Goal: Feedback & Contribution: Leave review/rating

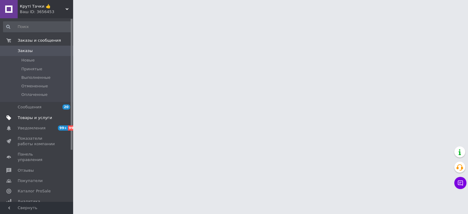
click at [45, 117] on span "Товары и услуги" at bounding box center [35, 117] width 34 height 5
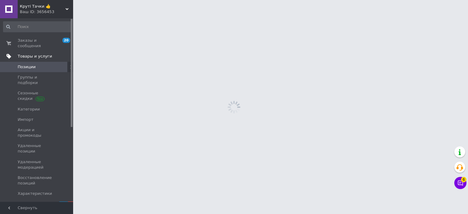
click at [45, 127] on span "Акции и промокоды" at bounding box center [37, 132] width 39 height 11
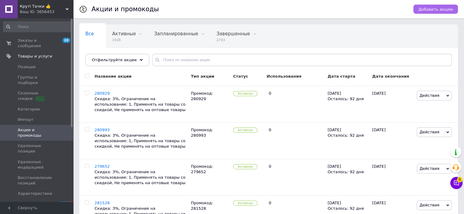
click at [432, 7] on span "Добавить акцию" at bounding box center [435, 9] width 35 height 5
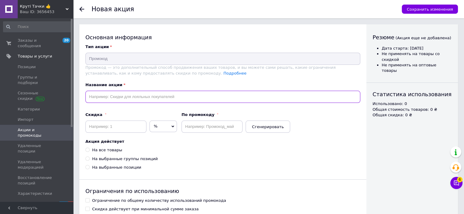
click at [146, 97] on input "text" at bounding box center [222, 97] width 275 height 12
paste input "281793"
type input "281793"
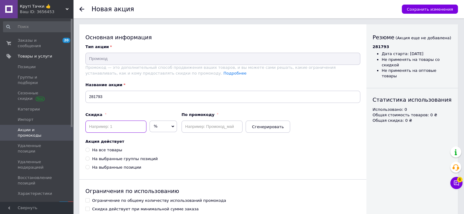
click at [123, 127] on input at bounding box center [115, 127] width 61 height 12
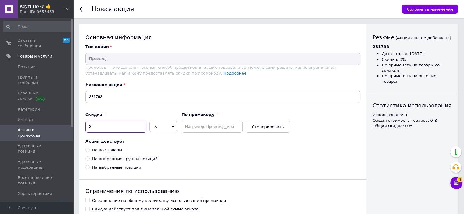
type input "3"
click at [187, 124] on input "text" at bounding box center [211, 127] width 61 height 12
paste input "281793"
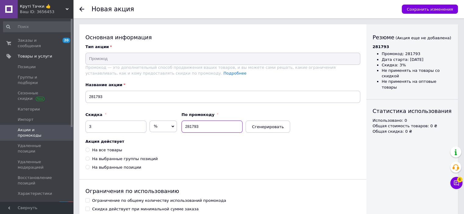
type input "281793"
click at [109, 150] on div "На все товары" at bounding box center [107, 150] width 30 height 5
click at [89, 150] on input "На все товары" at bounding box center [87, 150] width 4 height 4
radio input "true"
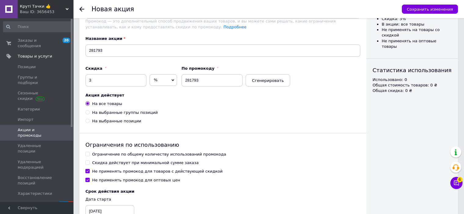
scroll to position [92, 0]
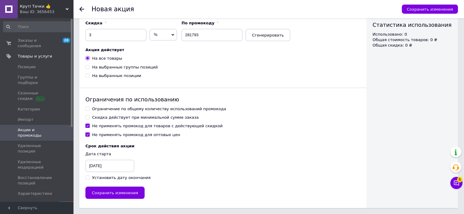
click at [103, 108] on div "Ограничение по общему количеству использований промокода" at bounding box center [159, 108] width 134 height 5
click at [89, 108] on input "Ограничение по общему количеству использований промокода" at bounding box center [87, 109] width 4 height 4
checkbox input "true"
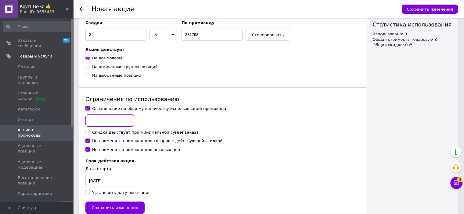
click at [104, 120] on input at bounding box center [109, 121] width 49 height 12
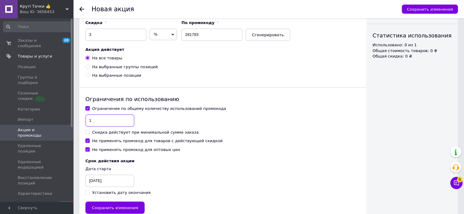
type input "1"
click at [96, 140] on div "Не применять промокод для товаров с действующей скидкой" at bounding box center [157, 140] width 131 height 5
click at [89, 140] on input "Не применять промокод для товаров с действующей скидкой" at bounding box center [87, 141] width 4 height 4
checkbox input "false"
click at [104, 192] on div "Установить дату окончания" at bounding box center [121, 192] width 59 height 5
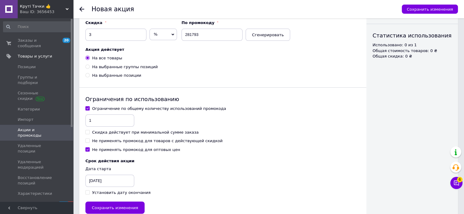
click at [89, 192] on input "Установить дату окончания" at bounding box center [87, 193] width 4 height 4
checkbox input "true"
click at [100, 181] on div "[DATE]" at bounding box center [100, 181] width 30 height 12
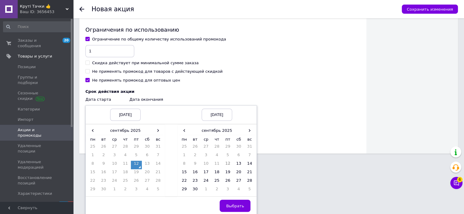
scroll to position [163, 0]
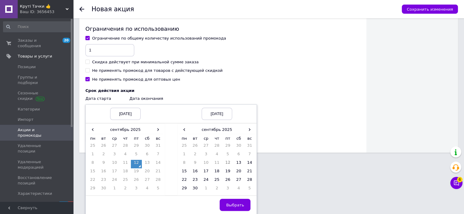
click at [138, 169] on td "19" at bounding box center [136, 173] width 11 height 9
click at [138, 163] on td "12" at bounding box center [136, 164] width 11 height 9
click at [254, 130] on span "›" at bounding box center [249, 129] width 11 height 9
click at [248, 155] on td "12" at bounding box center [249, 156] width 11 height 9
click at [235, 196] on td "Выбрать" at bounding box center [216, 205] width 79 height 19
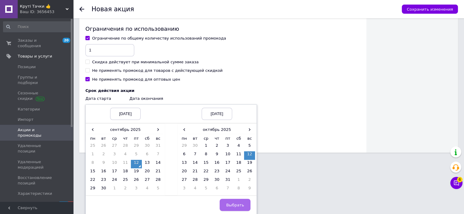
click at [238, 207] on span "Выбрать" at bounding box center [235, 205] width 18 height 5
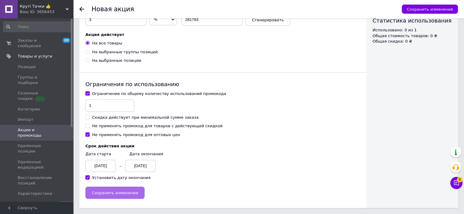
click at [137, 195] on button "Сохранить изменения" at bounding box center [114, 193] width 59 height 12
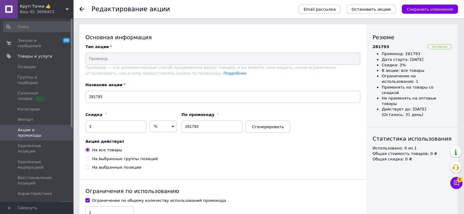
drag, startPoint x: 49, startPoint y: 10, endPoint x: 38, endPoint y: 65, distance: 55.3
click at [49, 10] on div "Ваш ID: 3656453" at bounding box center [46, 11] width 53 height 5
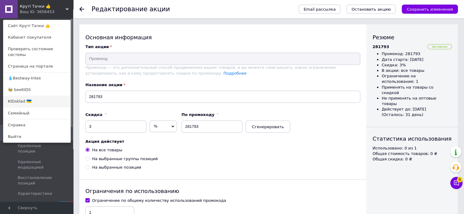
click at [25, 100] on link "KIDsklad 🇺🇦" at bounding box center [36, 102] width 67 height 12
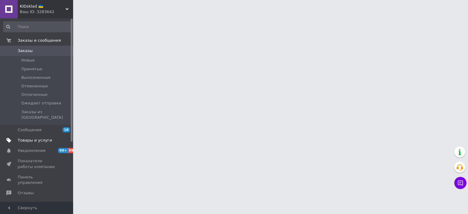
click at [34, 138] on span "Товары и услуги" at bounding box center [35, 140] width 34 height 5
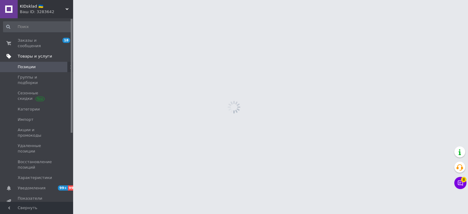
click at [41, 127] on span "Акции и промокоды" at bounding box center [37, 132] width 39 height 11
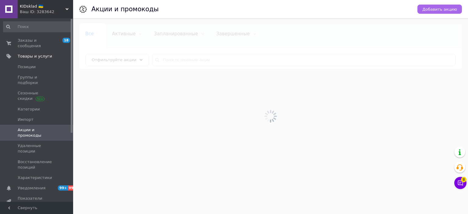
click at [442, 9] on span "Добавить акцию" at bounding box center [440, 9] width 35 height 5
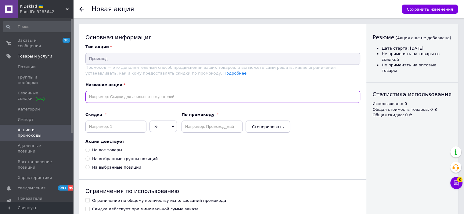
click at [106, 99] on input "text" at bounding box center [222, 97] width 275 height 12
paste input "282345"
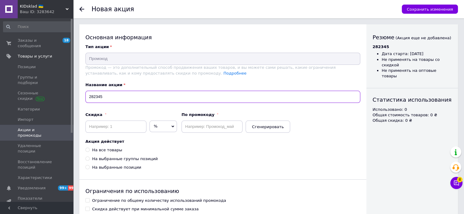
type input "282345"
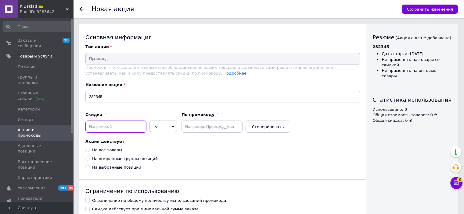
click at [115, 130] on input at bounding box center [115, 127] width 61 height 12
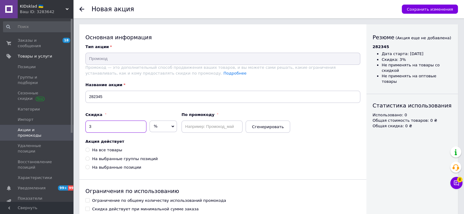
type input "3"
click at [203, 126] on input "text" at bounding box center [211, 127] width 61 height 12
paste input "282345"
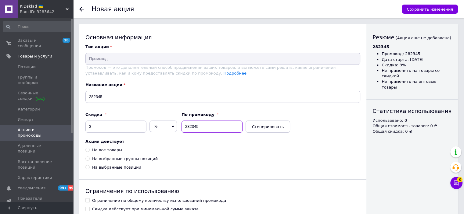
type input "282345"
click at [111, 151] on div "На все товары" at bounding box center [107, 150] width 30 height 5
click at [89, 151] on input "На все товары" at bounding box center [87, 150] width 4 height 4
radio input "true"
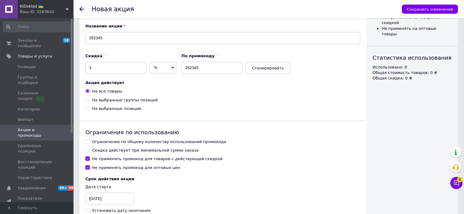
scroll to position [92, 0]
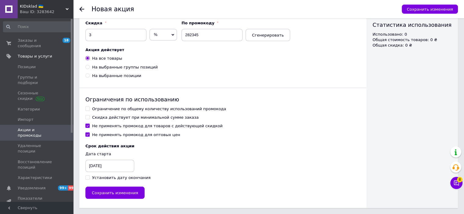
click at [119, 111] on div "Ограничение по общему количеству использований промокода" at bounding box center [159, 108] width 134 height 5
click at [89, 111] on input "Ограничение по общему количеству использований промокода" at bounding box center [87, 109] width 4 height 4
checkbox input "true"
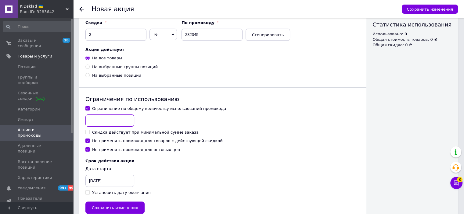
click at [115, 124] on input at bounding box center [109, 121] width 49 height 12
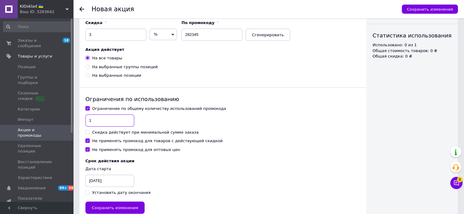
type input "1"
click at [102, 141] on div "Не применять промокод для товаров с действующей скидкой" at bounding box center [157, 140] width 131 height 5
click at [89, 141] on input "Не применять промокод для товаров с действующей скидкой" at bounding box center [87, 141] width 4 height 4
checkbox input "false"
click at [109, 194] on div "Установить дату окончания" at bounding box center [121, 192] width 59 height 5
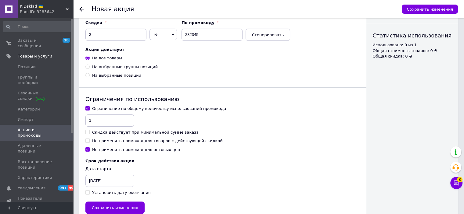
click at [89, 194] on input "Установить дату окончания" at bounding box center [87, 193] width 4 height 4
checkbox input "true"
click at [98, 181] on div "[DATE]" at bounding box center [100, 181] width 30 height 12
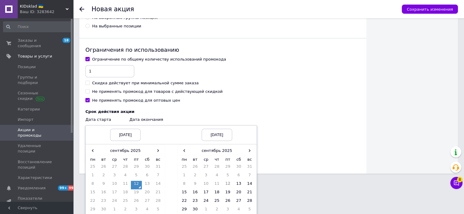
scroll to position [163, 0]
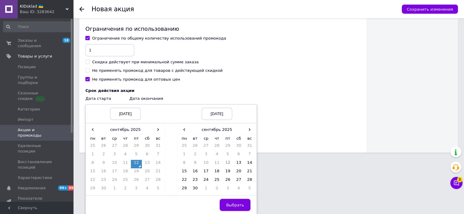
click at [133, 167] on td "12" at bounding box center [136, 164] width 11 height 9
click at [249, 129] on span "›" at bounding box center [249, 129] width 11 height 9
click at [247, 153] on td "12" at bounding box center [249, 156] width 11 height 9
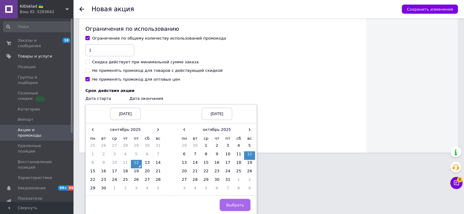
click at [236, 203] on span "Выбрать" at bounding box center [235, 205] width 18 height 5
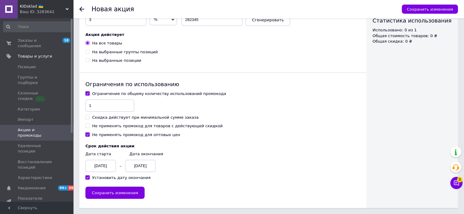
scroll to position [107, 0]
click at [126, 191] on span "Сохранить изменения" at bounding box center [115, 193] width 46 height 5
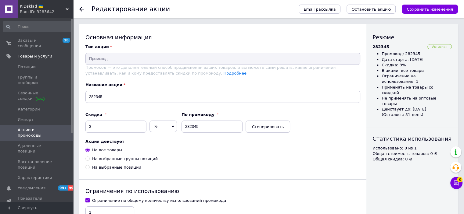
click at [40, 127] on span "Акции и промокоды" at bounding box center [37, 132] width 39 height 11
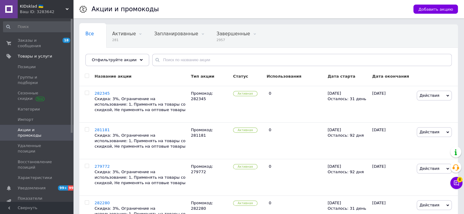
click at [433, 9] on span "Добавить акцию" at bounding box center [435, 9] width 35 height 5
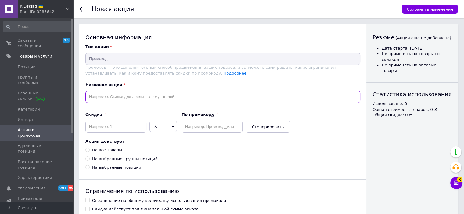
click at [120, 93] on input "text" at bounding box center [222, 97] width 275 height 12
paste input "282399"
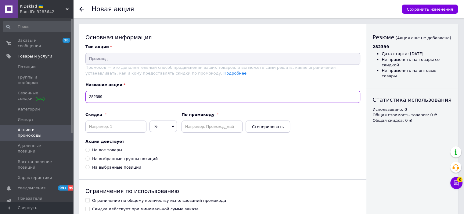
type input "282399"
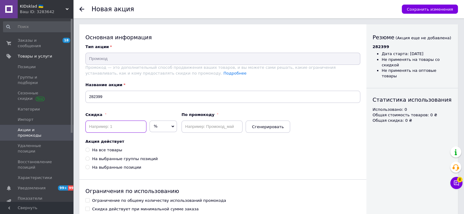
click at [113, 124] on input at bounding box center [115, 127] width 61 height 12
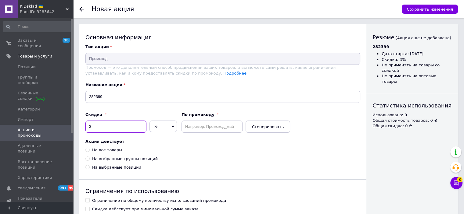
type input "3"
click at [185, 125] on input "text" at bounding box center [211, 127] width 61 height 12
paste input "282399"
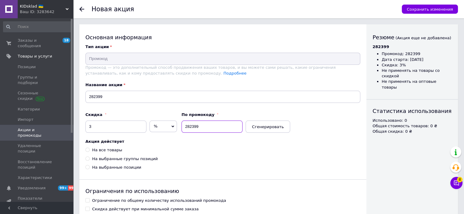
type input "282399"
click at [105, 149] on div "На все товары" at bounding box center [107, 150] width 30 height 5
click at [89, 149] on input "На все товары" at bounding box center [87, 150] width 4 height 4
radio input "true"
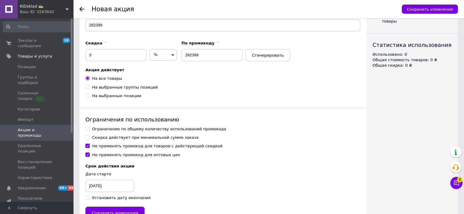
scroll to position [92, 0]
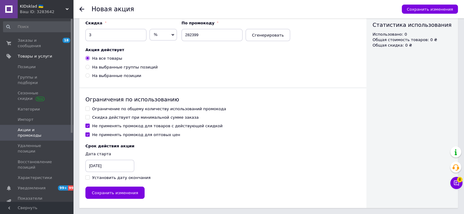
click at [110, 110] on div "Ограничение по общему количеству использований промокода" at bounding box center [159, 108] width 134 height 5
click at [89, 110] on input "Ограничение по общему количеству использований промокода" at bounding box center [87, 109] width 4 height 4
checkbox input "true"
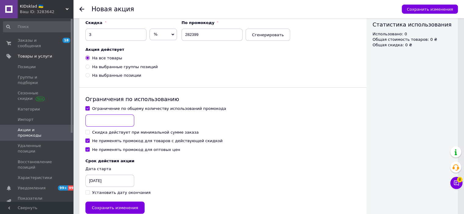
click at [107, 119] on input at bounding box center [109, 121] width 49 height 12
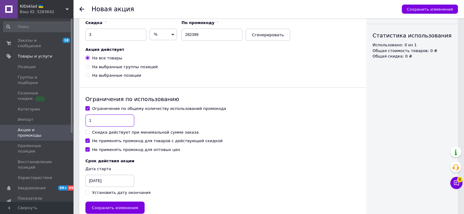
type input "1"
click at [99, 145] on div "Ограничение по общему количеству использований промокода 1 Скидка действует при…" at bounding box center [222, 129] width 275 height 47
click at [99, 142] on div "Не применять промокод для товаров с действующей скидкой" at bounding box center [157, 140] width 131 height 5
click at [89, 142] on input "Не применять промокод для товаров с действующей скидкой" at bounding box center [87, 141] width 4 height 4
checkbox input "false"
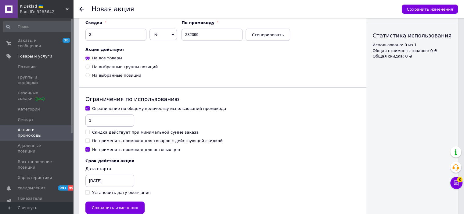
click at [112, 193] on div "Установить дату окончания" at bounding box center [121, 192] width 59 height 5
click at [89, 193] on input "Установить дату окончания" at bounding box center [87, 193] width 4 height 4
checkbox input "true"
click at [106, 184] on div "[DATE]" at bounding box center [100, 181] width 30 height 12
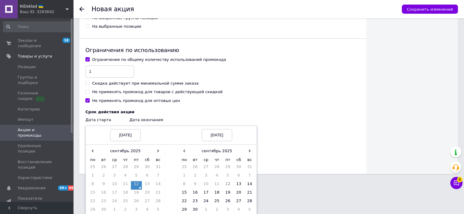
scroll to position [163, 0]
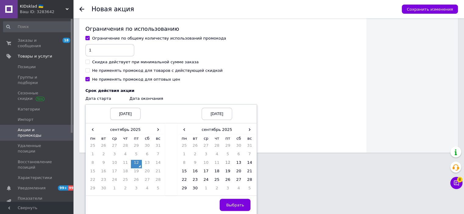
click at [139, 167] on td "12" at bounding box center [136, 164] width 11 height 9
click at [249, 133] on span "›" at bounding box center [249, 129] width 11 height 9
click at [246, 156] on td "12" at bounding box center [249, 156] width 11 height 9
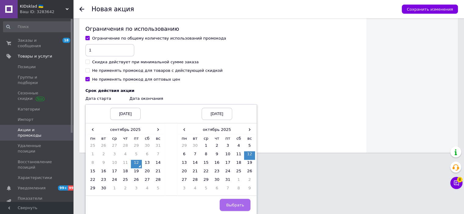
click at [236, 201] on button "Выбрать" at bounding box center [235, 205] width 31 height 12
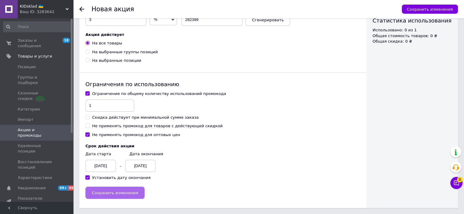
click at [127, 196] on button "Сохранить изменения" at bounding box center [114, 193] width 59 height 12
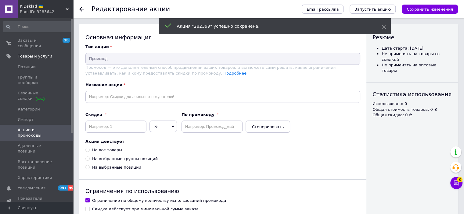
type input "282399"
type input "3"
type input "282399"
radio input "true"
checkbox input "true"
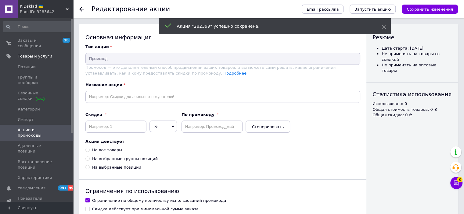
checkbox input "false"
checkbox input "true"
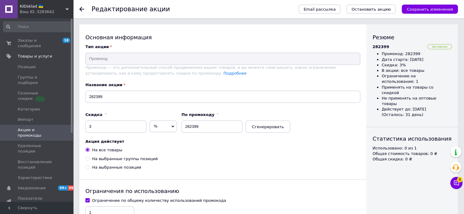
click at [52, 12] on div "Ваш ID: 3283642" at bounding box center [46, 11] width 53 height 5
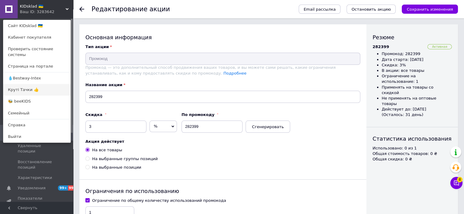
click at [33, 87] on link "Круті Тачки 👍" at bounding box center [36, 90] width 67 height 12
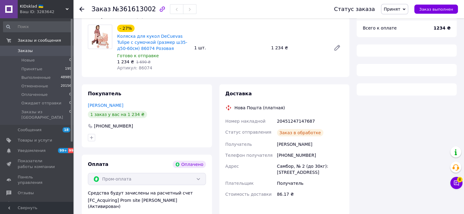
scroll to position [94, 0]
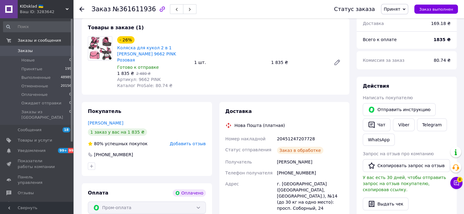
scroll to position [70, 0]
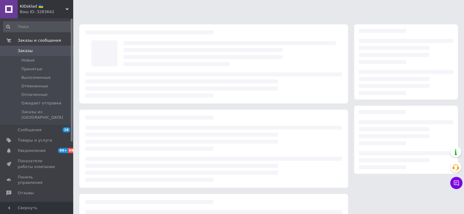
click at [40, 10] on div "Ваш ID: 3283642" at bounding box center [46, 11] width 53 height 5
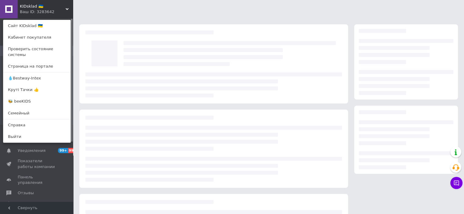
click at [226, 90] on div at bounding box center [213, 85] width 256 height 25
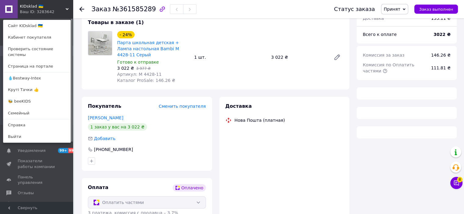
scroll to position [91, 0]
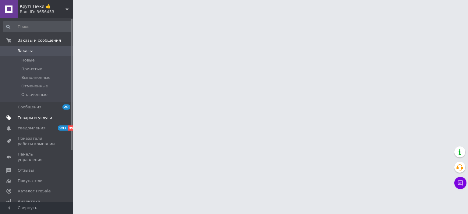
click at [35, 119] on span "Товары и услуги" at bounding box center [35, 117] width 34 height 5
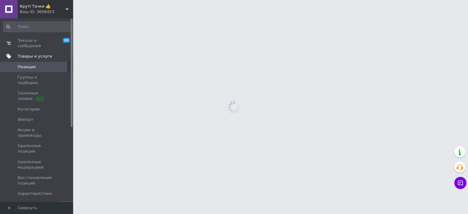
click at [35, 127] on span "Акции и промокоды" at bounding box center [37, 132] width 39 height 11
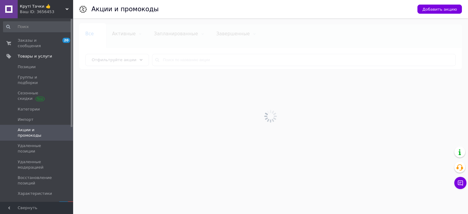
click at [434, 11] on span "Добавить акцию" at bounding box center [440, 9] width 35 height 5
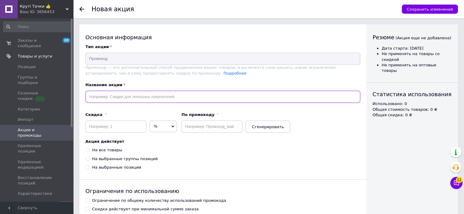
click at [122, 100] on input "text" at bounding box center [222, 97] width 275 height 12
paste input "282247"
type input "282247"
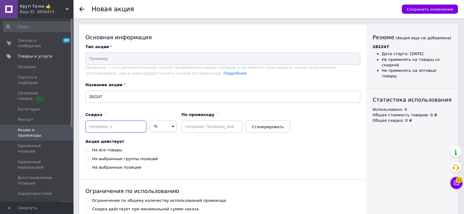
click at [118, 124] on input at bounding box center [115, 127] width 61 height 12
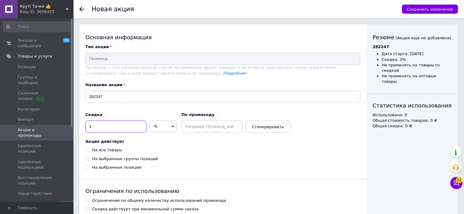
type input "3"
click at [199, 126] on input "text" at bounding box center [211, 127] width 61 height 12
paste input "282247"
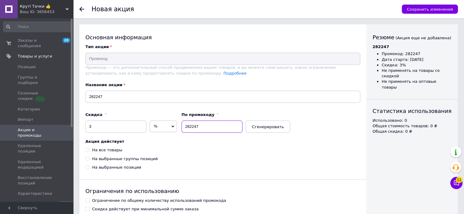
type input "282247"
click at [102, 152] on div "На все товары" at bounding box center [107, 150] width 30 height 5
click at [89, 152] on input "На все товары" at bounding box center [87, 150] width 4 height 4
radio input "true"
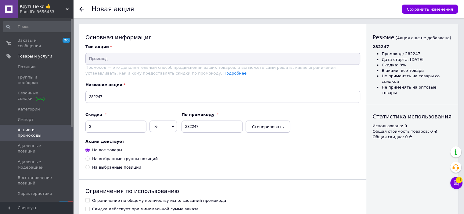
scroll to position [92, 0]
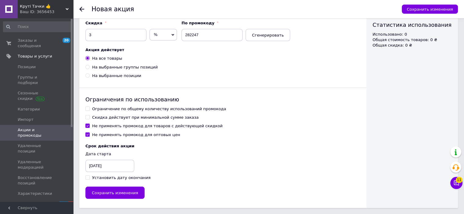
click at [109, 106] on div "Ограничение по общему количеству использований промокода" at bounding box center [159, 108] width 134 height 5
click at [89, 107] on input "Ограничение по общему количеству использований промокода" at bounding box center [87, 109] width 4 height 4
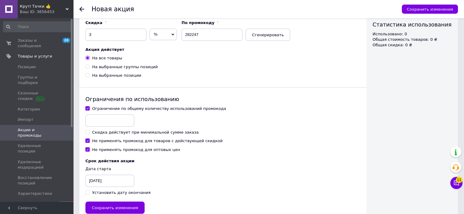
click at [106, 109] on div "Ограничение по общему количеству использований промокода" at bounding box center [159, 108] width 134 height 5
click at [89, 109] on input "Ограничение по общему количеству использований промокода" at bounding box center [87, 108] width 4 height 4
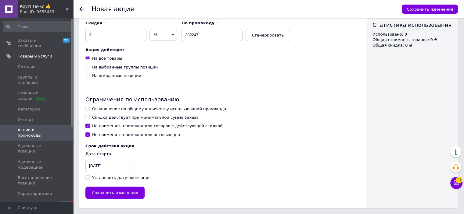
click at [104, 109] on div "Ограничение по общему количеству использований промокода" at bounding box center [159, 108] width 134 height 5
click at [89, 109] on input "Ограничение по общему количеству использований промокода" at bounding box center [87, 109] width 4 height 4
checkbox input "true"
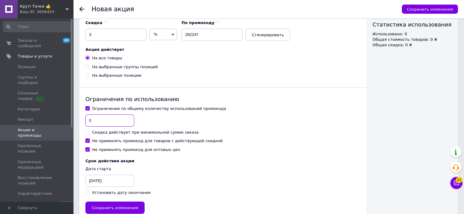
click at [105, 120] on input "0" at bounding box center [109, 121] width 49 height 12
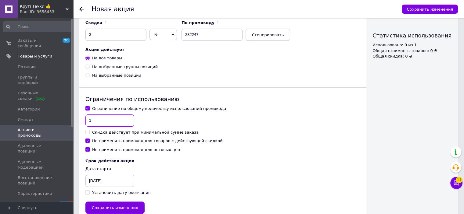
type input "1"
click at [99, 141] on div "Не применять промокод для товаров с действующей скидкой" at bounding box center [157, 140] width 131 height 5
click at [89, 141] on input "Не применять промокод для товаров с действующей скидкой" at bounding box center [87, 141] width 4 height 4
checkbox input "false"
click at [111, 193] on div "Установить дату окончания" at bounding box center [121, 192] width 59 height 5
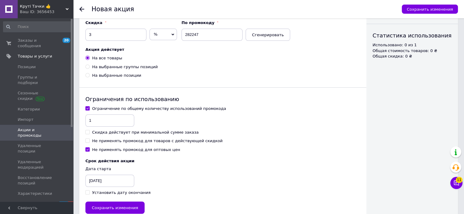
click at [89, 193] on input "Установить дату окончания" at bounding box center [87, 193] width 4 height 4
checkbox input "true"
click at [107, 185] on div "[DATE]" at bounding box center [100, 181] width 30 height 12
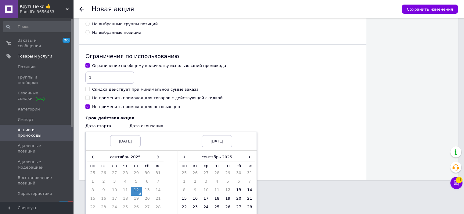
scroll to position [163, 0]
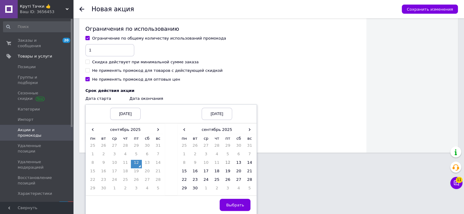
click at [133, 166] on td "12" at bounding box center [136, 164] width 11 height 9
click at [251, 130] on span "›" at bounding box center [249, 129] width 11 height 9
click at [251, 153] on td "12" at bounding box center [249, 156] width 11 height 9
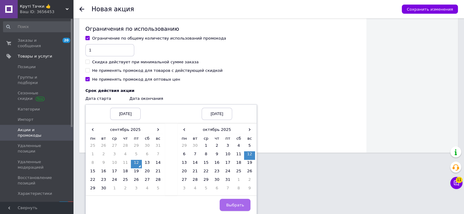
click at [232, 203] on span "Выбрать" at bounding box center [235, 205] width 18 height 5
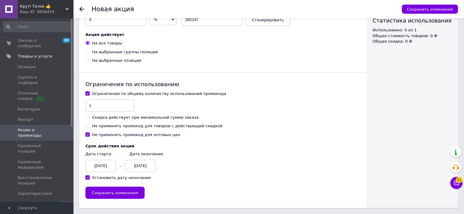
scroll to position [107, 0]
click at [122, 192] on span "Сохранить изменения" at bounding box center [115, 193] width 46 height 5
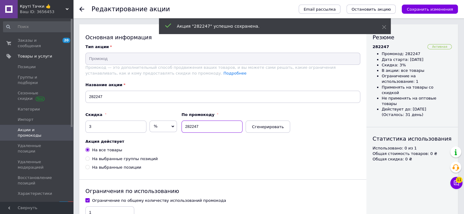
click at [188, 126] on input "282247" at bounding box center [211, 127] width 61 height 12
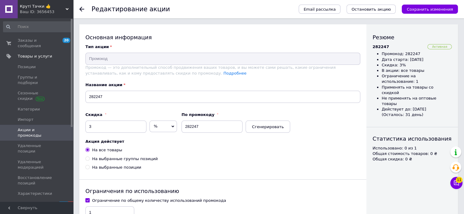
click at [49, 9] on div "Круті Тачки 👍 Ваш ID: 3656453" at bounding box center [46, 9] width 56 height 18
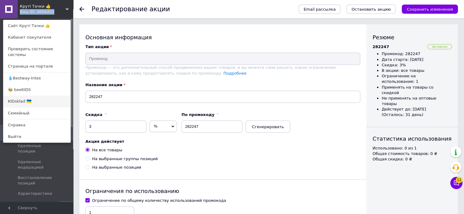
click at [24, 98] on link "KIDsklad 🇺🇦" at bounding box center [36, 102] width 67 height 12
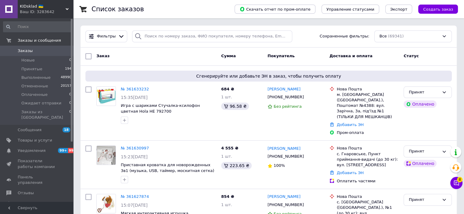
drag, startPoint x: 59, startPoint y: 8, endPoint x: 57, endPoint y: 13, distance: 4.6
click at [57, 12] on div "Ваш ID: 3283642" at bounding box center [46, 11] width 53 height 5
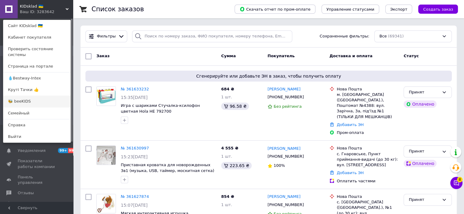
click at [27, 96] on link "🐝 beeKIDS" at bounding box center [36, 102] width 67 height 12
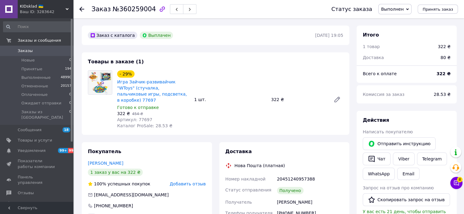
click at [125, 12] on span "№360259004" at bounding box center [134, 8] width 43 height 7
click at [126, 11] on span "№360259004" at bounding box center [134, 8] width 43 height 7
click at [408, 199] on button "Скопировать запрос на отзыв" at bounding box center [406, 200] width 87 height 13
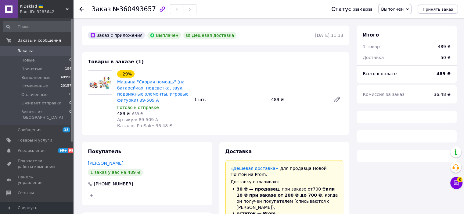
click at [135, 12] on span "№360493657" at bounding box center [134, 8] width 43 height 7
copy span "360493657"
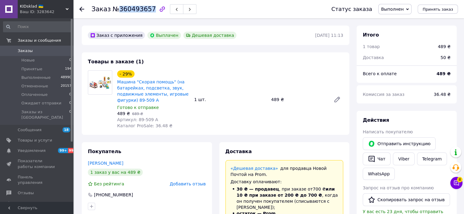
scroll to position [21, 0]
click at [404, 197] on button "Скопировать запрос на отзыв" at bounding box center [406, 200] width 87 height 13
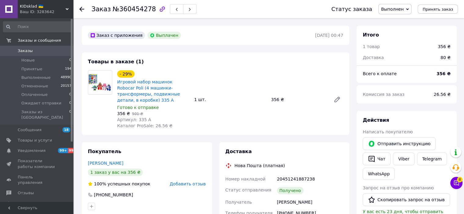
click at [133, 13] on span "№360454278" at bounding box center [134, 8] width 43 height 7
click at [134, 12] on span "№360454278" at bounding box center [134, 8] width 43 height 7
click at [135, 11] on span "№360454278" at bounding box center [134, 8] width 43 height 7
copy span "360454278"
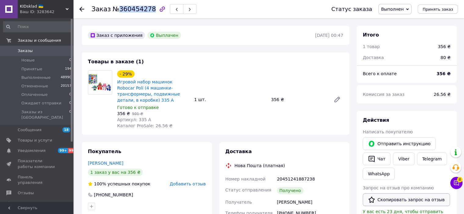
click at [402, 197] on button "Скопировать запрос на отзыв" at bounding box center [406, 200] width 87 height 13
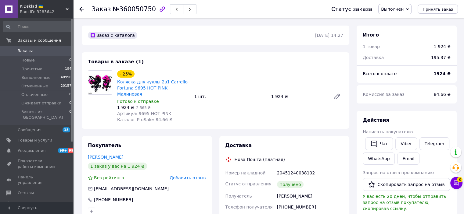
click at [136, 14] on div "Заказ №360050750" at bounding box center [143, 9] width 105 height 10
click at [137, 13] on div "Заказ №360050750" at bounding box center [143, 9] width 105 height 10
click at [138, 13] on span "№360050750" at bounding box center [134, 8] width 43 height 7
copy span "360050750"
click at [412, 182] on button "Скопировать запрос на отзыв" at bounding box center [406, 184] width 87 height 13
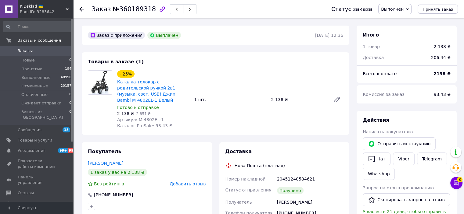
click at [131, 9] on span "№360189318" at bounding box center [134, 8] width 43 height 7
copy span "360189318"
click at [407, 198] on button "Скопировать запрос на отзыв" at bounding box center [406, 200] width 87 height 13
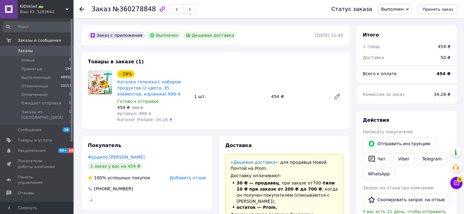
scroll to position [21, 0]
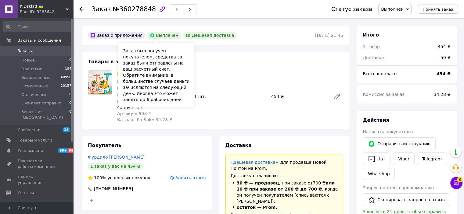
click at [137, 15] on div "Заказ №360278848" at bounding box center [205, 9] width 228 height 18
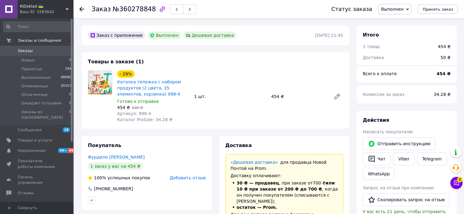
click at [137, 11] on span "№360278848" at bounding box center [134, 8] width 43 height 7
copy span "360278848"
click at [405, 201] on button "Скопировать запрос на отзыв" at bounding box center [406, 200] width 87 height 13
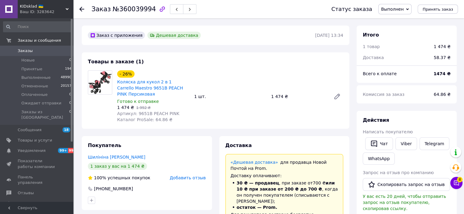
click at [134, 10] on span "№360039994" at bounding box center [134, 8] width 43 height 7
copy span "360039994"
click at [404, 186] on button "Скопировать запрос на отзыв" at bounding box center [406, 184] width 87 height 13
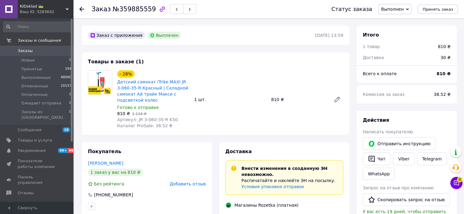
scroll to position [4, 0]
click at [135, 12] on span "№359885559" at bounding box center [134, 8] width 43 height 7
copy span "359885559"
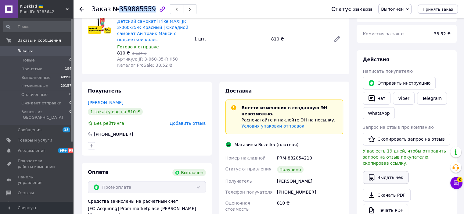
scroll to position [61, 0]
click at [405, 143] on button "Скопировать запрос на отзыв" at bounding box center [406, 139] width 87 height 13
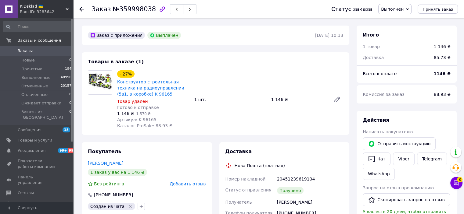
click at [132, 12] on span "№359998038" at bounding box center [134, 8] width 43 height 7
copy span "359998038"
click at [412, 198] on button "Скопировать запрос на отзыв" at bounding box center [406, 200] width 87 height 13
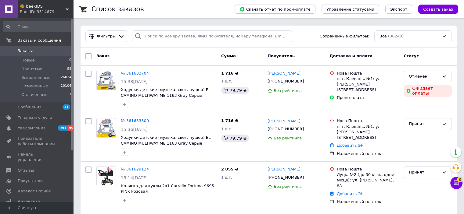
click at [48, 8] on span "🐝 beeKIDS" at bounding box center [43, 6] width 46 height 5
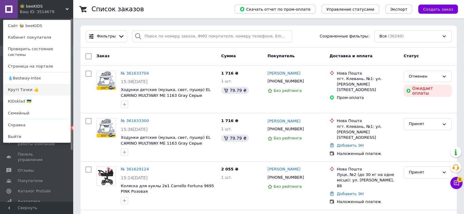
click at [29, 84] on link "Круті Тачки 👍" at bounding box center [36, 90] width 67 height 12
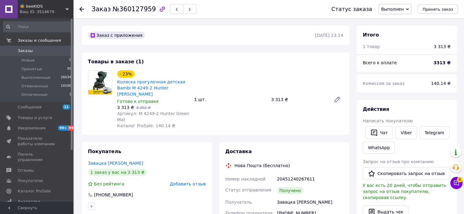
click at [139, 9] on span "№360127959" at bounding box center [134, 8] width 43 height 7
copy span "360127959"
click at [414, 175] on button "Скопировать запрос на отзыв" at bounding box center [406, 173] width 87 height 13
click at [135, 8] on span "№360241042" at bounding box center [134, 8] width 43 height 7
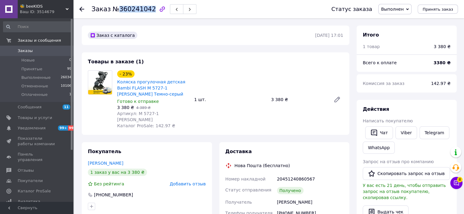
click at [135, 8] on span "№360241042" at bounding box center [134, 8] width 43 height 7
copy span "360241042"
click at [417, 166] on div "Запрос на отзыв про компанию   Скопировать запрос на отзыв У вас есть 21 день, …" at bounding box center [407, 180] width 88 height 42
click at [414, 170] on button "Скопировать запрос на отзыв" at bounding box center [406, 173] width 87 height 13
click at [138, 9] on span "№360241042" at bounding box center [134, 8] width 43 height 7
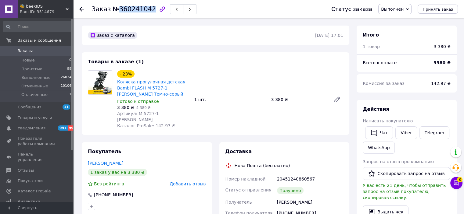
click at [138, 9] on span "№360241042" at bounding box center [134, 8] width 43 height 7
copy span "360241042"
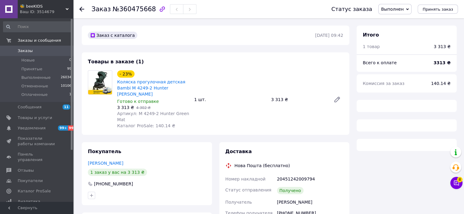
click at [127, 9] on span "№360475668" at bounding box center [134, 8] width 43 height 7
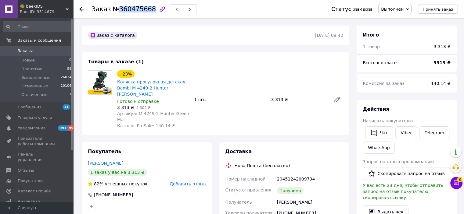
copy span "360475668"
click at [417, 175] on button "Скопировать запрос на отзыв" at bounding box center [406, 173] width 87 height 13
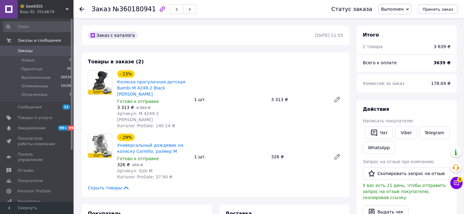
click at [134, 9] on span "№360180941" at bounding box center [134, 8] width 43 height 7
copy span "360180941"
click at [417, 174] on button "Скопировать запрос на отзыв" at bounding box center [406, 173] width 87 height 13
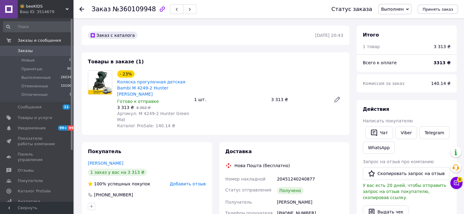
click at [130, 10] on span "№360109948" at bounding box center [134, 8] width 43 height 7
copy span "360109948"
click at [401, 174] on button "Скопировать запрос на отзыв" at bounding box center [406, 173] width 87 height 13
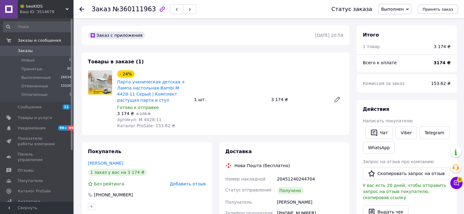
click at [138, 9] on span "№360111963" at bounding box center [134, 8] width 43 height 7
copy span "360111963"
click at [404, 176] on button "Скопировать запрос на отзыв" at bounding box center [406, 173] width 87 height 13
click at [131, 8] on span "№359756743" at bounding box center [134, 8] width 43 height 7
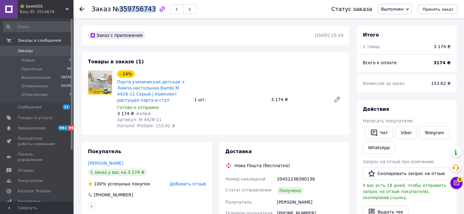
click at [131, 8] on span "№359756743" at bounding box center [134, 8] width 43 height 7
copy span "359756743"
click at [405, 173] on button "Скопировать запрос на отзыв" at bounding box center [406, 173] width 87 height 13
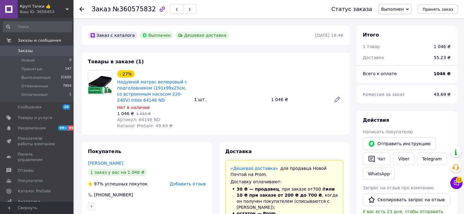
scroll to position [21, 0]
click at [133, 9] on span "№360575832" at bounding box center [134, 8] width 43 height 7
copy span "360575832"
click at [417, 198] on button "Скопировать запрос на отзыв" at bounding box center [406, 200] width 87 height 13
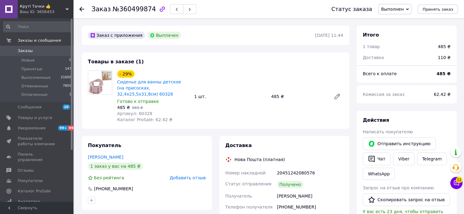
click at [137, 10] on span "№360499874" at bounding box center [134, 8] width 43 height 7
copy span "360499874"
click at [400, 200] on button "Скопировать запрос на отзыв" at bounding box center [406, 200] width 87 height 13
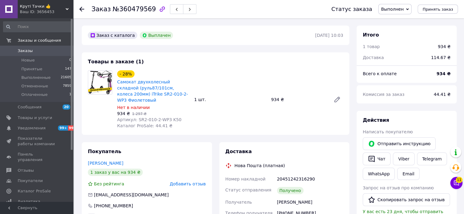
click at [136, 10] on span "№360479569" at bounding box center [134, 8] width 43 height 7
copy span "360479569"
click at [403, 197] on button "Скопировать запрос на отзыв" at bounding box center [406, 200] width 87 height 13
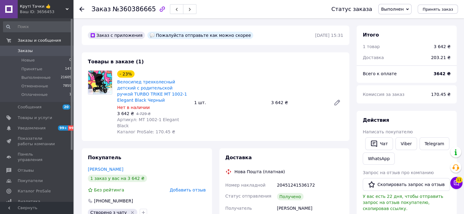
click at [137, 10] on span "№360386665" at bounding box center [134, 8] width 43 height 7
copy span "360386665"
click at [408, 185] on button "Скопировать запрос на отзыв" at bounding box center [406, 184] width 87 height 13
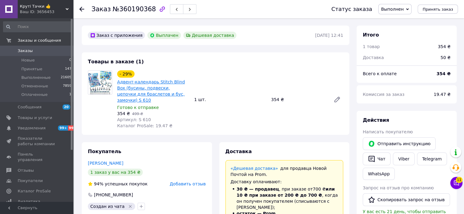
scroll to position [21, 0]
click at [132, 9] on span "№360190368" at bounding box center [134, 8] width 43 height 7
copy span "360190368"
click at [410, 198] on button "Скопировать запрос на отзыв" at bounding box center [406, 200] width 87 height 13
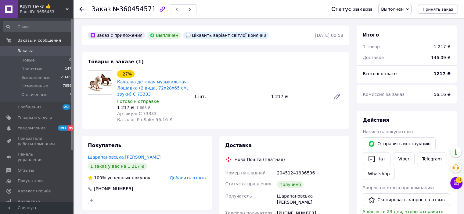
click at [135, 7] on span "№360454571" at bounding box center [134, 8] width 43 height 7
copy span "360454571"
click at [409, 200] on button "Скопировать запрос на отзыв" at bounding box center [406, 200] width 87 height 13
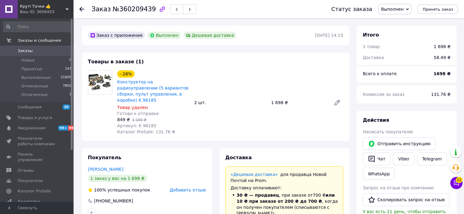
scroll to position [50, 0]
click at [139, 8] on span "№360209439" at bounding box center [134, 8] width 43 height 7
copy span "360209439"
click at [406, 199] on button "Скопировать запрос на отзыв" at bounding box center [406, 200] width 87 height 13
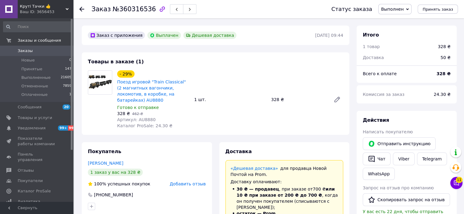
scroll to position [50, 0]
click at [144, 12] on span "№360316536" at bounding box center [134, 8] width 43 height 7
copy span "360316536"
click at [403, 195] on button "Скопировать запрос на отзыв" at bounding box center [406, 200] width 87 height 13
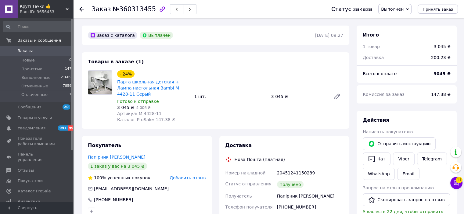
click at [134, 8] on span "№360313455" at bounding box center [134, 8] width 43 height 7
copy span "360313455"
click at [413, 203] on button "Скопировать запрос на отзыв" at bounding box center [406, 200] width 87 height 13
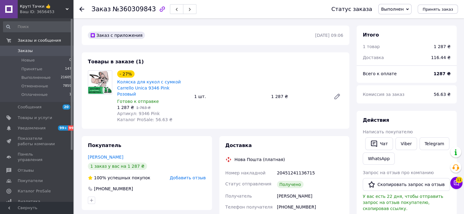
click at [138, 10] on span "№360309843" at bounding box center [134, 8] width 43 height 7
copy span "360309843"
click at [415, 183] on button "Скопировать запрос на отзыв" at bounding box center [406, 184] width 87 height 13
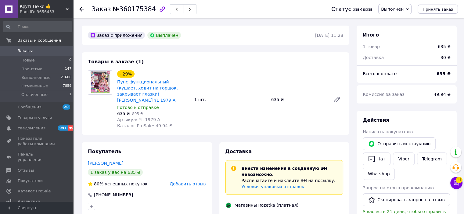
scroll to position [33, 0]
click at [132, 11] on span "№360175384" at bounding box center [134, 8] width 43 height 7
copy span "360175384"
click at [405, 195] on button "Скопировать запрос на отзыв" at bounding box center [406, 200] width 87 height 13
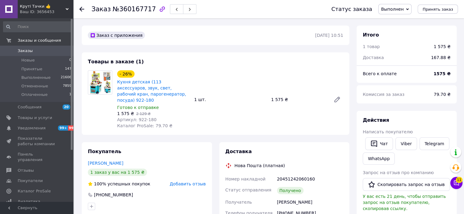
click at [143, 9] on span "№360167717" at bounding box center [134, 8] width 43 height 7
drag, startPoint x: 143, startPoint y: 9, endPoint x: 170, endPoint y: 28, distance: 33.6
click at [143, 9] on span "№360167717" at bounding box center [134, 8] width 43 height 7
copy span "360167717"
drag, startPoint x: 414, startPoint y: 100, endPoint x: 232, endPoint y: 41, distance: 190.8
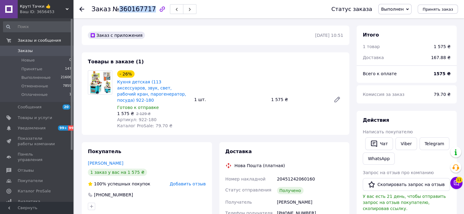
click at [414, 100] on div "Комиссия за заказ" at bounding box center [394, 94] width 71 height 13
click at [138, 10] on span "№360167717" at bounding box center [134, 8] width 43 height 7
copy span "360167717"
click at [398, 188] on button "Скопировать запрос на отзыв" at bounding box center [406, 184] width 87 height 13
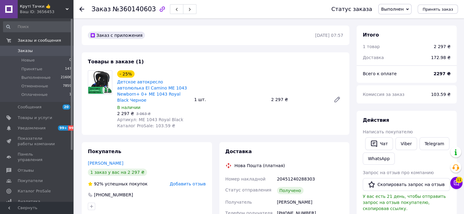
click at [138, 11] on span "№360140603" at bounding box center [134, 8] width 43 height 7
copy span "360140603"
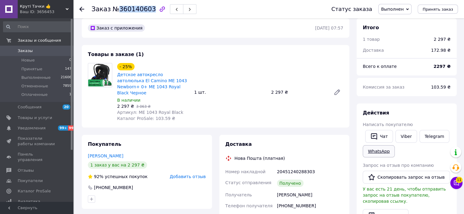
scroll to position [30, 0]
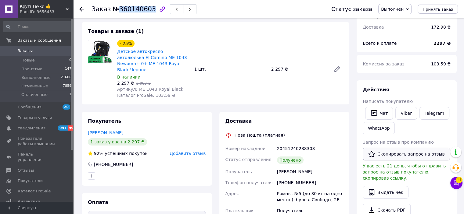
click at [393, 159] on button "Скопировать запрос на отзыв" at bounding box center [406, 154] width 87 height 13
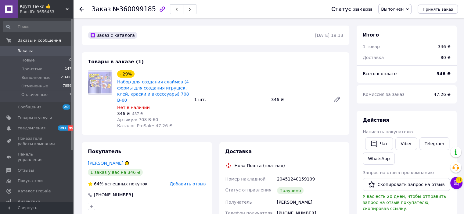
click at [136, 10] on span "№360099185" at bounding box center [134, 8] width 43 height 7
copy span "360099185"
click at [412, 186] on button "Скопировать запрос на отзыв" at bounding box center [406, 184] width 87 height 13
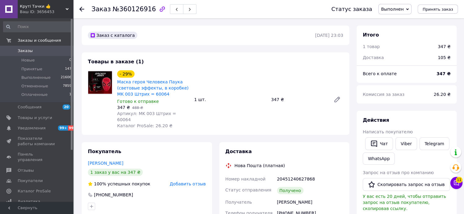
click at [140, 9] on span "№360126916" at bounding box center [134, 8] width 43 height 7
copy span "360126916"
click at [414, 183] on button "Скопировать запрос на отзыв" at bounding box center [406, 184] width 87 height 13
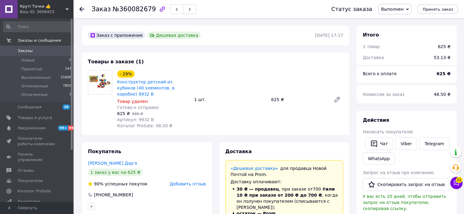
click at [134, 9] on span "№360082679" at bounding box center [134, 8] width 43 height 7
copy span "360082679"
click at [412, 181] on button "Скопировать запрос на отзыв" at bounding box center [406, 184] width 87 height 13
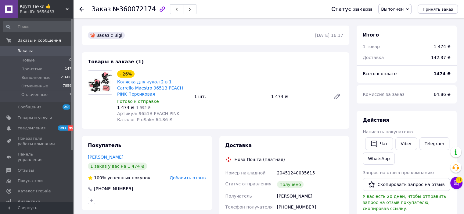
click at [138, 11] on span "№360072174" at bounding box center [134, 8] width 43 height 7
copy span "360072174"
click at [404, 185] on button "Скопировать запрос на отзыв" at bounding box center [406, 184] width 87 height 13
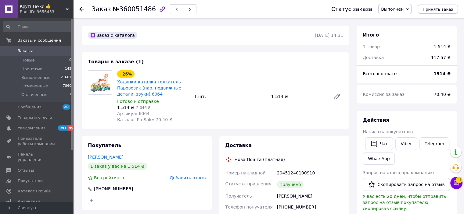
click at [129, 11] on span "№360051486" at bounding box center [134, 8] width 43 height 7
copy span "360051486"
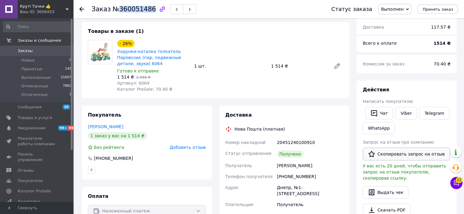
click at [399, 151] on button "Скопировать запрос на отзыв" at bounding box center [406, 154] width 87 height 13
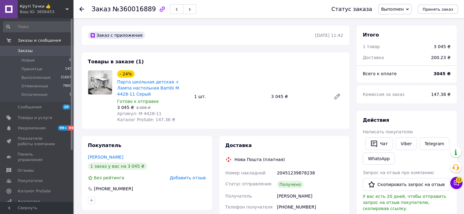
click at [130, 9] on span "№360016889" at bounding box center [134, 8] width 43 height 7
copy span "360016889"
click at [401, 185] on button "Скопировать запрос на отзыв" at bounding box center [406, 184] width 87 height 13
click at [133, 7] on span "№360048074" at bounding box center [134, 8] width 43 height 7
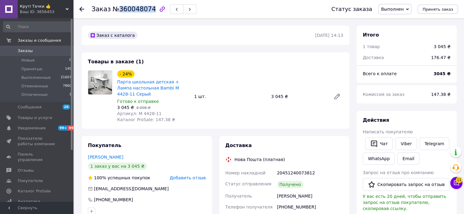
click at [133, 7] on span "№360048074" at bounding box center [134, 8] width 43 height 7
click at [403, 185] on button "Скопировать запрос на отзыв" at bounding box center [406, 184] width 87 height 13
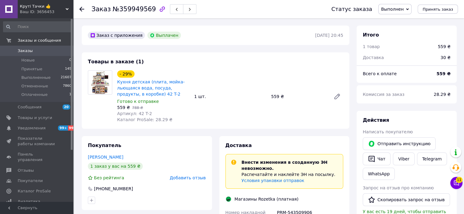
scroll to position [4, 0]
click at [134, 9] on span "№359949569" at bounding box center [134, 8] width 43 height 7
click at [401, 199] on button "Скопировать запрос на отзыв" at bounding box center [406, 200] width 87 height 13
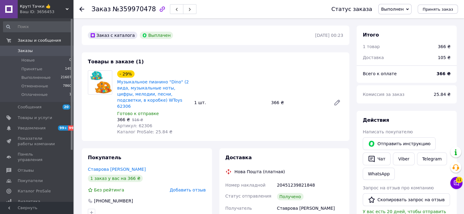
scroll to position [6, 0]
click at [132, 7] on span "№359970478" at bounding box center [134, 8] width 43 height 7
copy span "359970478"
click at [414, 199] on button "Скопировать запрос на отзыв" at bounding box center [406, 200] width 87 height 13
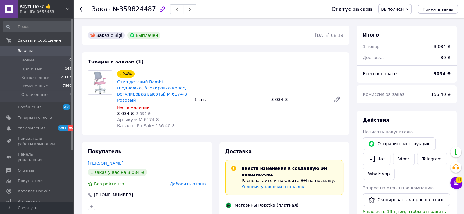
scroll to position [48, 0]
click at [137, 6] on span "№359824487" at bounding box center [134, 8] width 43 height 7
copy span "359824487"
click at [394, 198] on button "Скопировать запрос на отзыв" at bounding box center [406, 200] width 87 height 13
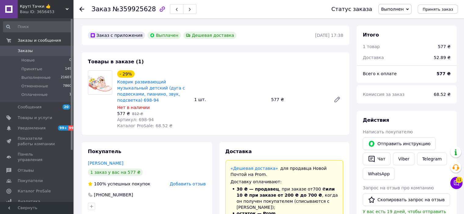
scroll to position [21, 0]
click at [138, 11] on span "№359925628" at bounding box center [134, 8] width 43 height 7
copy span "359925628"
click at [401, 196] on button "Скопировать запрос на отзыв" at bounding box center [406, 200] width 87 height 13
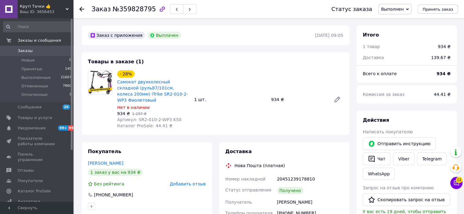
click at [134, 11] on span "№359828795" at bounding box center [134, 8] width 43 height 7
copy span "359828795"
click at [400, 200] on button "Скопировать запрос на отзыв" at bounding box center [406, 200] width 87 height 13
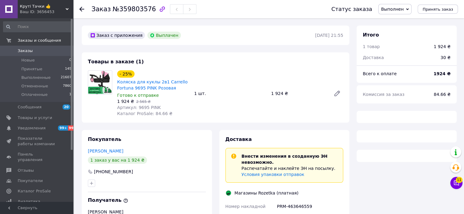
click at [129, 8] on span "№359803576" at bounding box center [134, 8] width 43 height 7
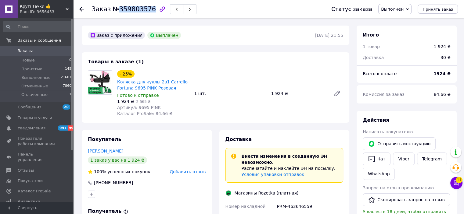
click at [129, 8] on span "№359803576" at bounding box center [134, 8] width 43 height 7
copy span "359803576"
click at [410, 200] on button "Скопировать запрос на отзыв" at bounding box center [406, 200] width 87 height 13
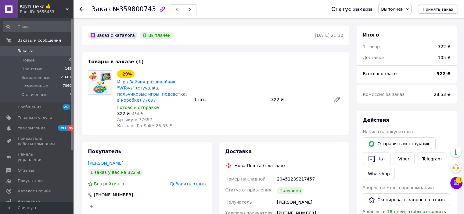
scroll to position [21, 0]
click at [135, 12] on span "№359800743" at bounding box center [134, 8] width 43 height 7
copy span "359800743"
click at [371, 197] on icon "button" at bounding box center [371, 199] width 7 height 7
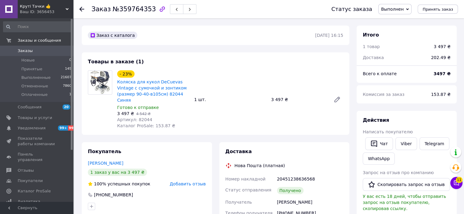
click at [136, 8] on span "№359764353" at bounding box center [134, 8] width 43 height 7
copy span "359764353"
click at [399, 183] on button "Скопировать запрос на отзыв" at bounding box center [406, 184] width 87 height 13
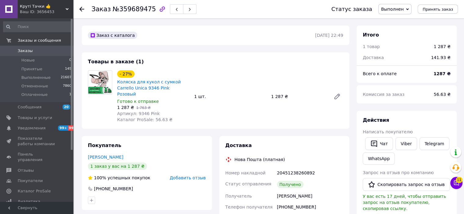
click at [134, 13] on div "Заказ №359689475" at bounding box center [143, 9] width 105 height 10
copy span "359689475"
click at [398, 184] on button "Скопировать запрос на отзыв" at bounding box center [406, 184] width 87 height 13
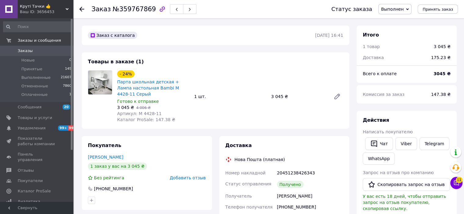
click at [138, 12] on span "№359767869" at bounding box center [134, 8] width 43 height 7
click at [398, 183] on button "Скопировать запрос на отзыв" at bounding box center [406, 184] width 87 height 13
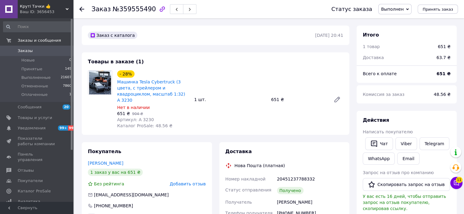
click at [128, 8] on span "№359555490" at bounding box center [134, 8] width 43 height 7
copy span "359555490"
click at [391, 185] on button "Скопировать запрос на отзыв" at bounding box center [406, 184] width 87 height 13
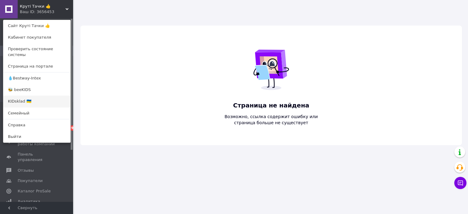
click at [27, 97] on link "KIDsklad 🇺🇦" at bounding box center [36, 102] width 67 height 12
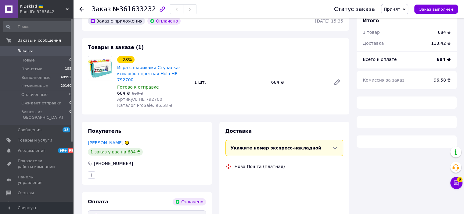
scroll to position [91, 0]
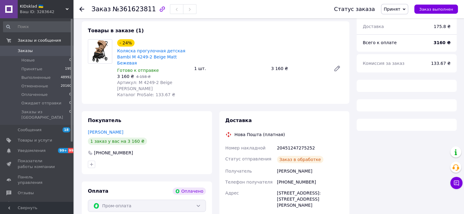
scroll to position [70, 0]
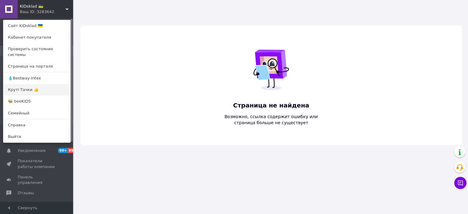
click at [40, 88] on link "Круті Тачки 👍" at bounding box center [36, 90] width 67 height 12
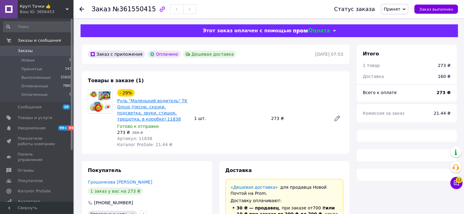
scroll to position [122, 0]
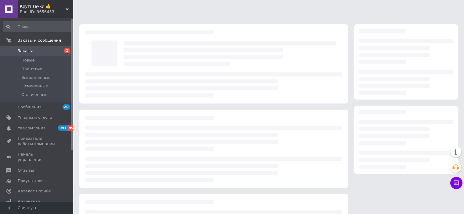
click at [37, 8] on span "Круті Тачки 👍" at bounding box center [43, 6] width 46 height 5
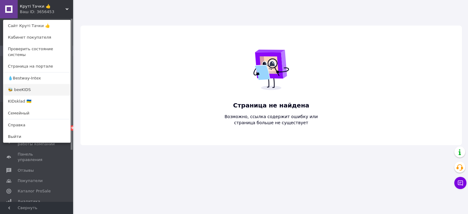
click at [33, 86] on link "🐝 beeKIDS" at bounding box center [36, 90] width 67 height 12
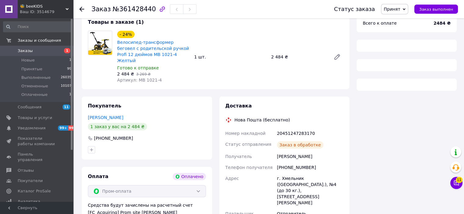
scroll to position [94, 0]
